Goal: Task Accomplishment & Management: Manage account settings

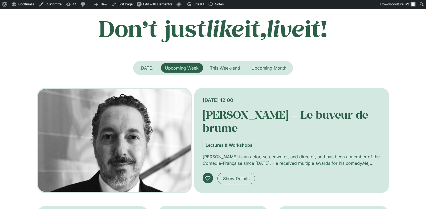
scroll to position [99, 0]
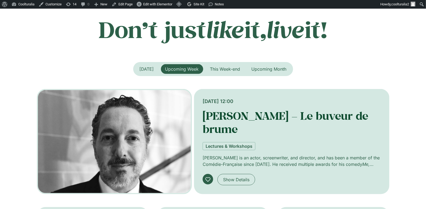
click at [211, 111] on link "[PERSON_NAME] – Le buveur de brume" at bounding box center [286, 121] width 166 height 27
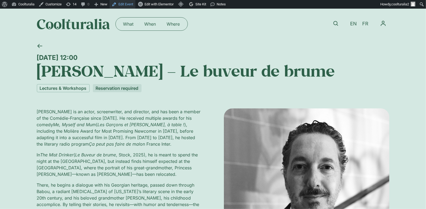
click at [129, 3] on link "Edit Event" at bounding box center [123, 4] width 26 height 9
